Goal: Task Accomplishment & Management: Manage account settings

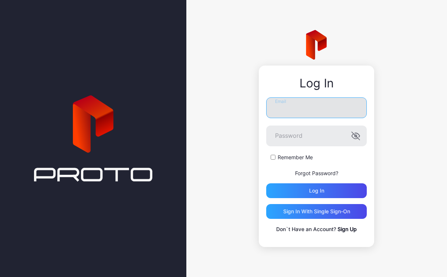
click at [289, 114] on input "Email" at bounding box center [316, 107] width 101 height 21
paste input "**********"
type input "**********"
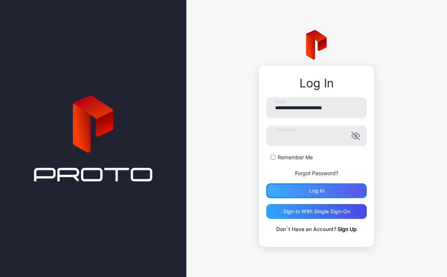
click at [301, 188] on div "Log in" at bounding box center [316, 190] width 101 height 15
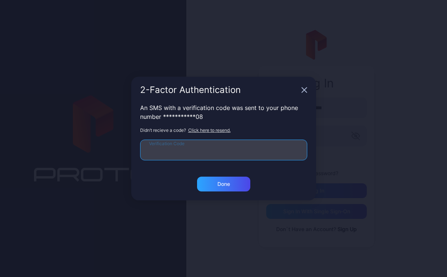
click at [178, 152] on input "Verification Code" at bounding box center [223, 149] width 167 height 21
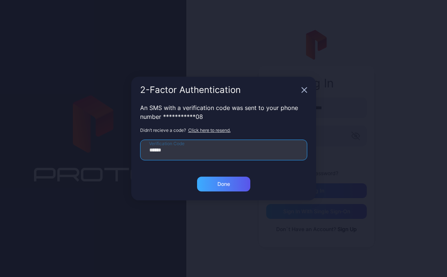
type input "******"
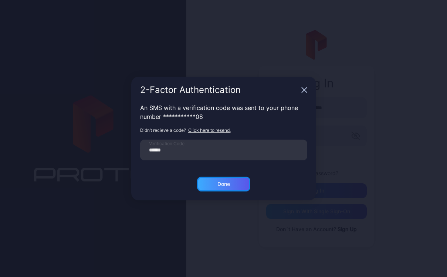
click at [207, 183] on div "Done" at bounding box center [223, 183] width 53 height 15
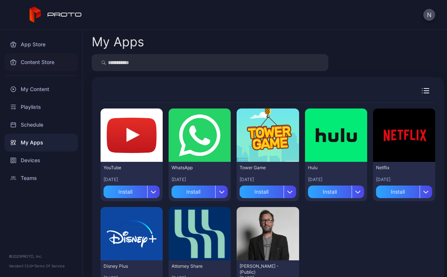
click at [41, 57] on div "Content Store" at bounding box center [41, 62] width 74 height 18
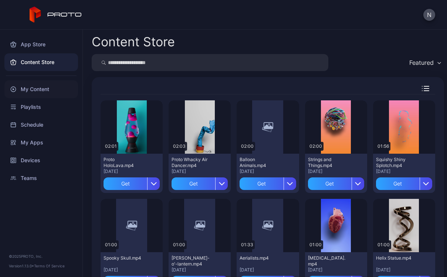
click at [31, 87] on div "My Content" at bounding box center [41, 89] width 74 height 18
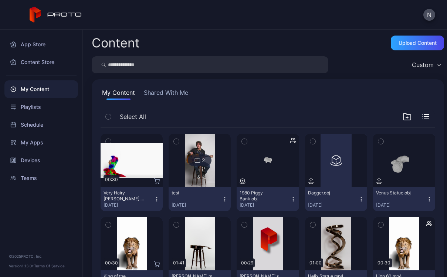
click at [155, 199] on icon "button" at bounding box center [157, 199] width 6 height 6
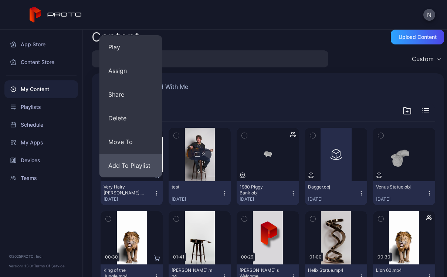
scroll to position [6, 0]
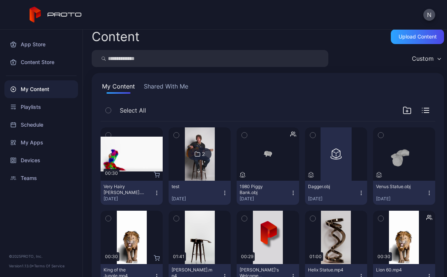
click at [290, 191] on icon "button" at bounding box center [293, 193] width 6 height 6
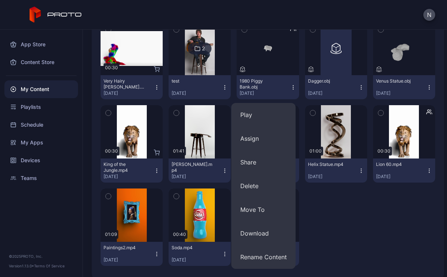
scroll to position [121, 0]
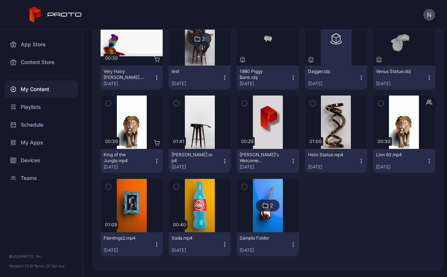
click at [426, 158] on icon "button" at bounding box center [429, 161] width 6 height 6
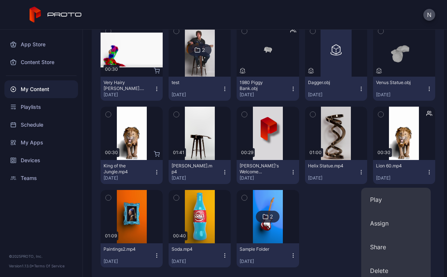
scroll to position [110, 0]
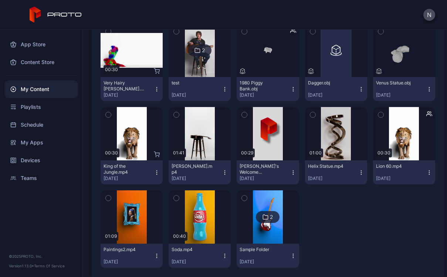
click at [156, 170] on icon "button" at bounding box center [157, 172] width 6 height 6
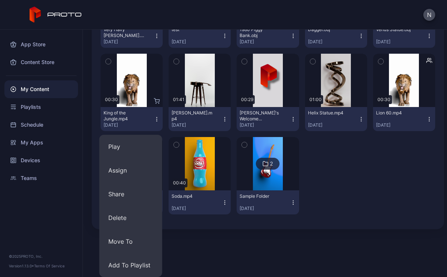
scroll to position [121, 0]
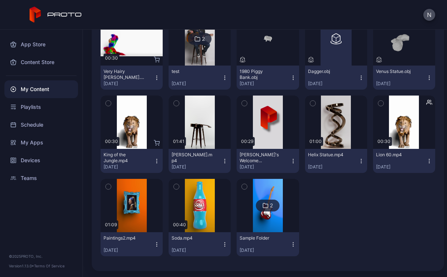
click at [200, 243] on div "Content Upload Content Custom My Content Shared With Me Select All Preview 00:3…" at bounding box center [265, 153] width 364 height 247
